Goal: Check status

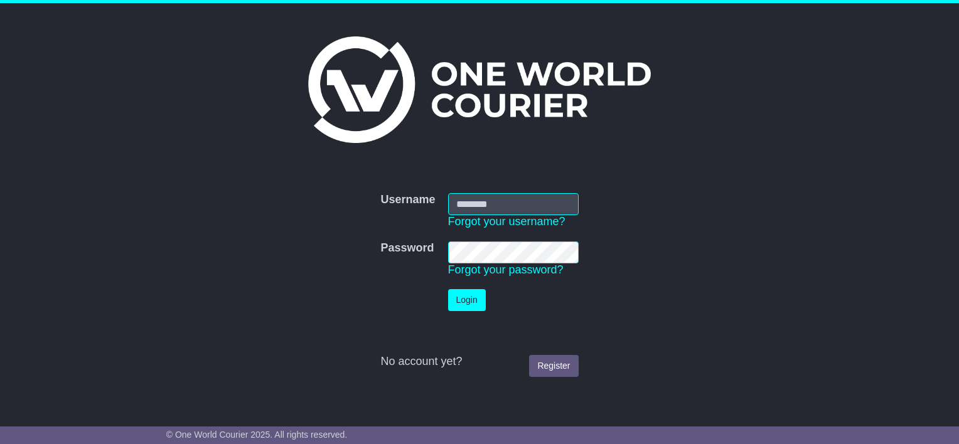
type input "**********"
click at [464, 301] on button "Login" at bounding box center [467, 300] width 38 height 22
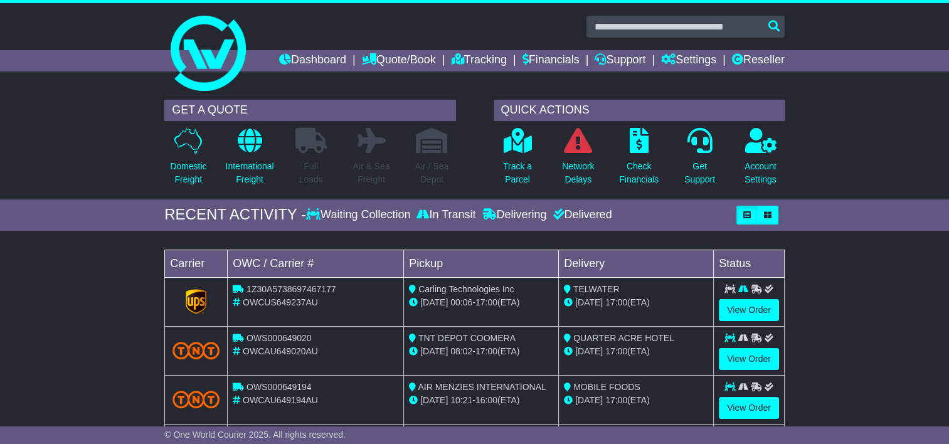
click at [839, 272] on div "Loading... No bookings found Carrier OWC / Carrier # Pickup Delivery Status 1Z3…" at bounding box center [474, 365] width 949 height 257
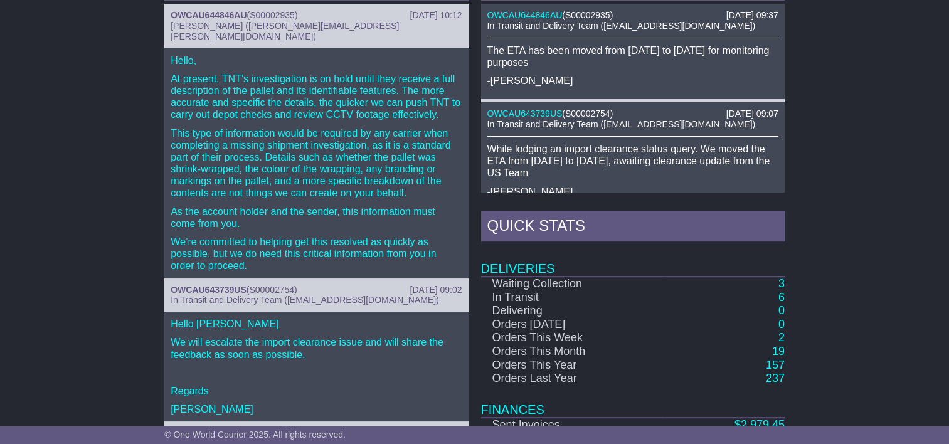
scroll to position [627, 0]
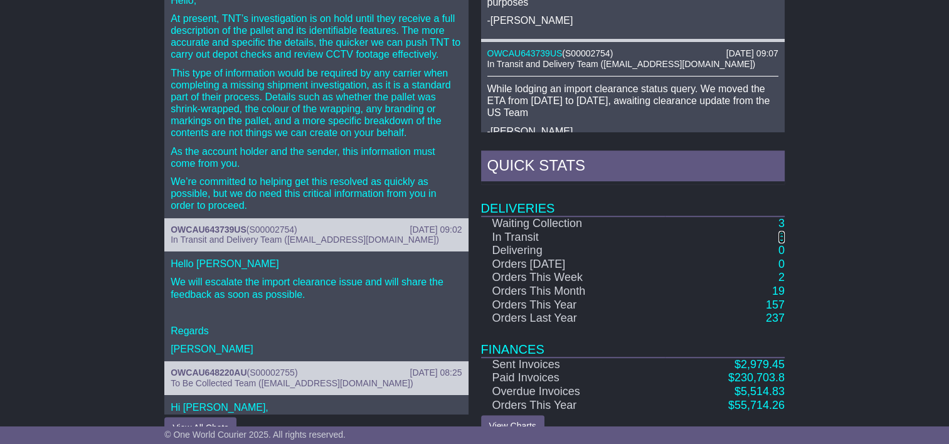
click at [782, 234] on link "6" at bounding box center [782, 237] width 6 height 13
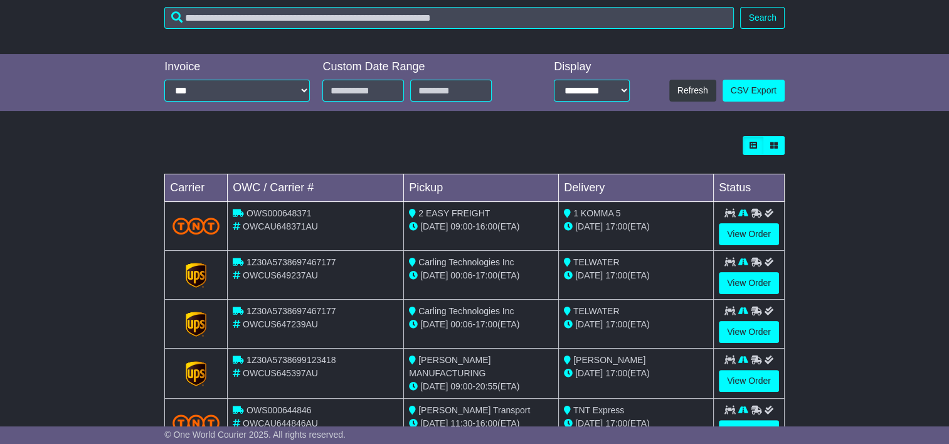
scroll to position [76, 0]
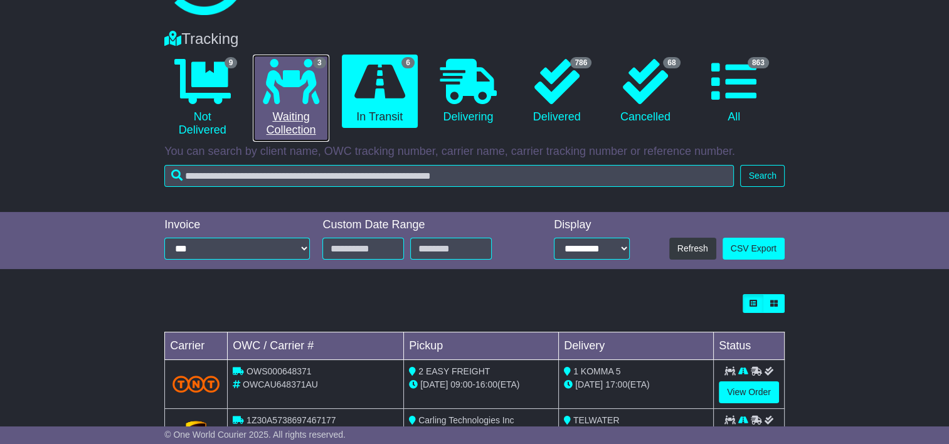
click at [314, 106] on link "3 Waiting Collection" at bounding box center [291, 98] width 76 height 87
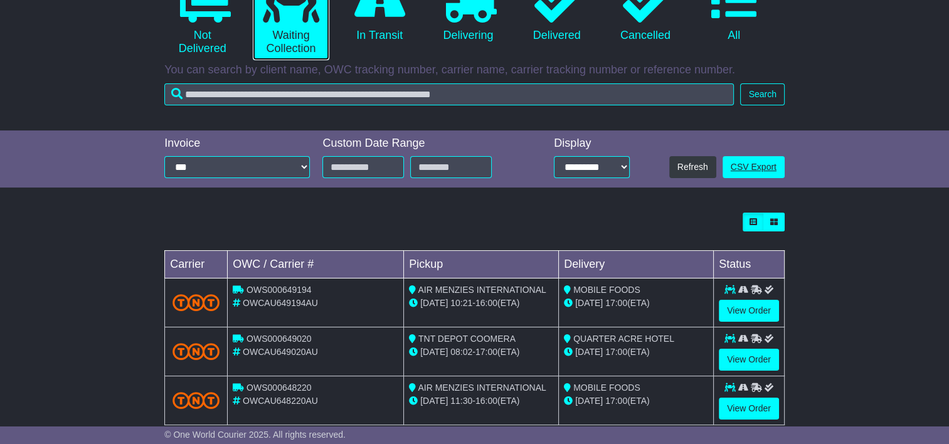
scroll to position [181, 0]
